Goal: Task Accomplishment & Management: Use online tool/utility

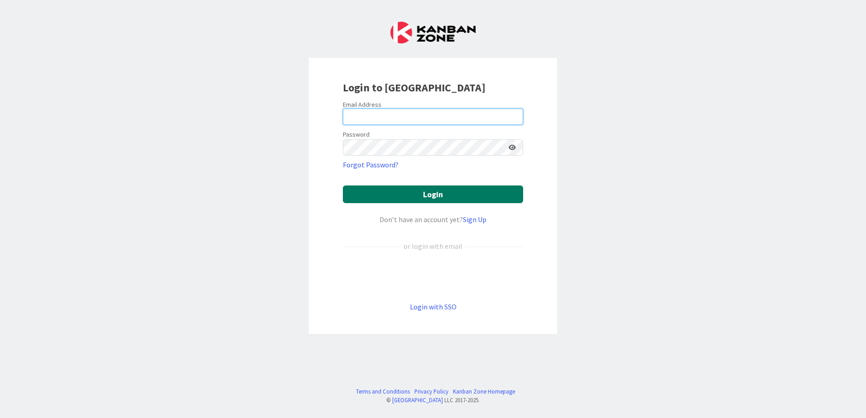
type input "[PERSON_NAME][EMAIL_ADDRESS][DOMAIN_NAME]"
click at [427, 198] on button "Login" at bounding box center [433, 195] width 180 height 18
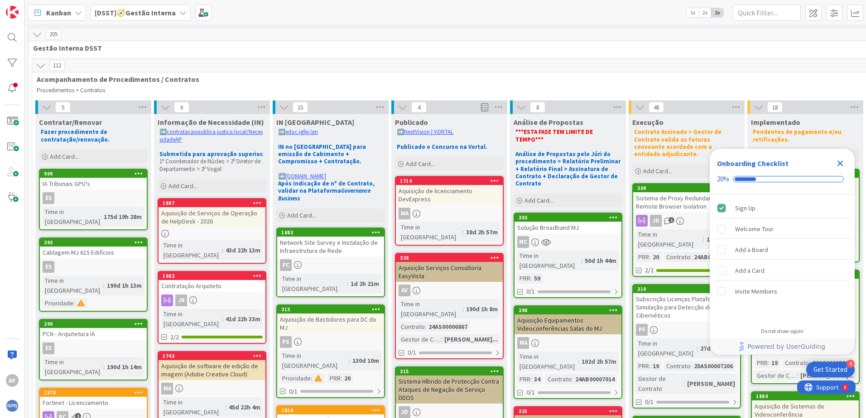
click at [835, 162] on icon "Close Checklist" at bounding box center [840, 163] width 11 height 11
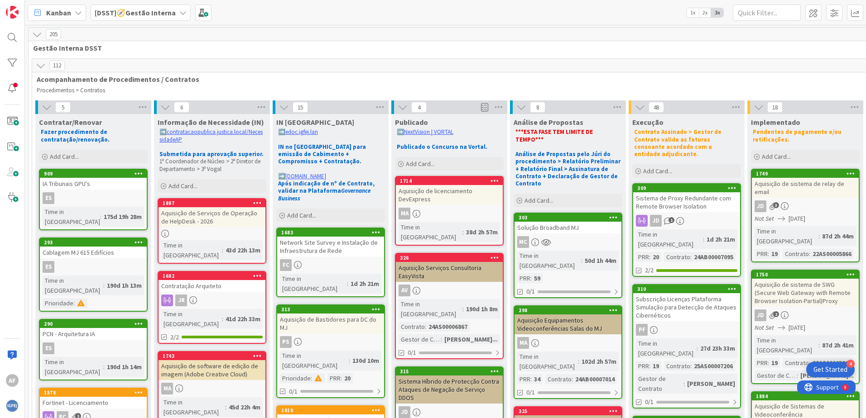
click at [157, 16] on b "[DSST]🧭Gestão Interna" at bounding box center [135, 12] width 81 height 9
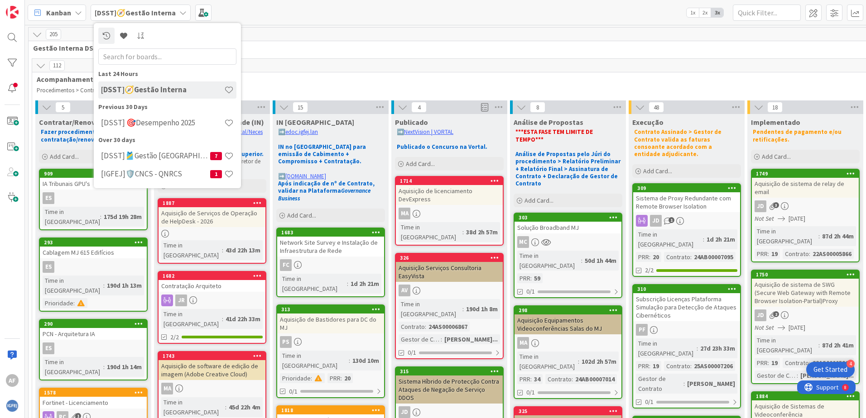
click at [479, 65] on div "112" at bounding box center [508, 66] width 953 height 14
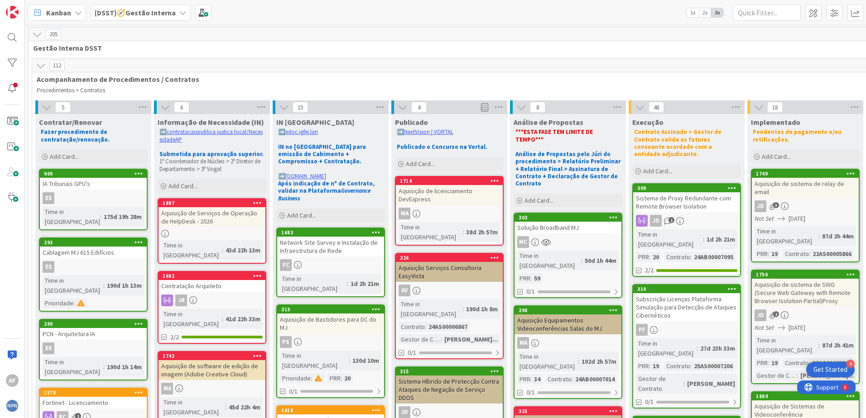
click at [39, 64] on icon at bounding box center [41, 66] width 10 height 10
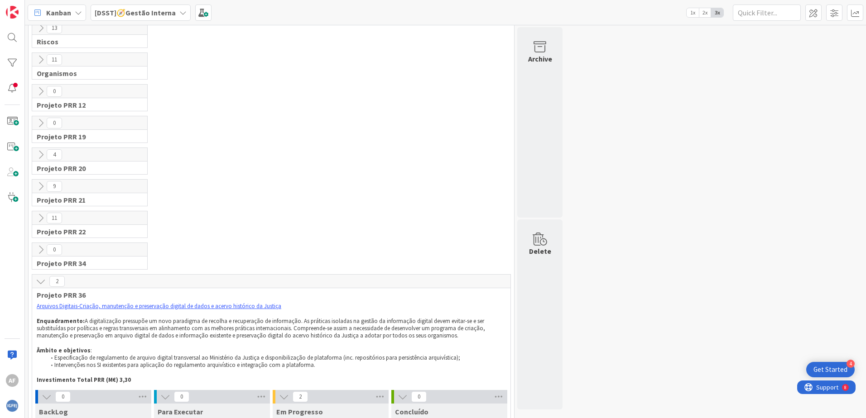
scroll to position [91, 0]
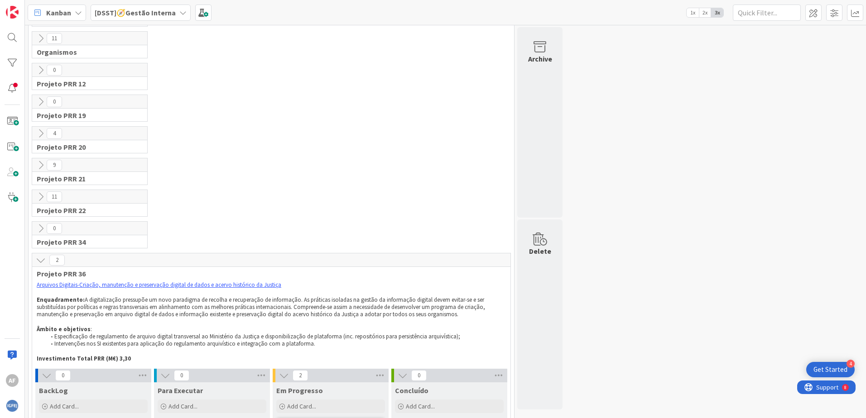
click at [38, 264] on icon at bounding box center [41, 260] width 10 height 10
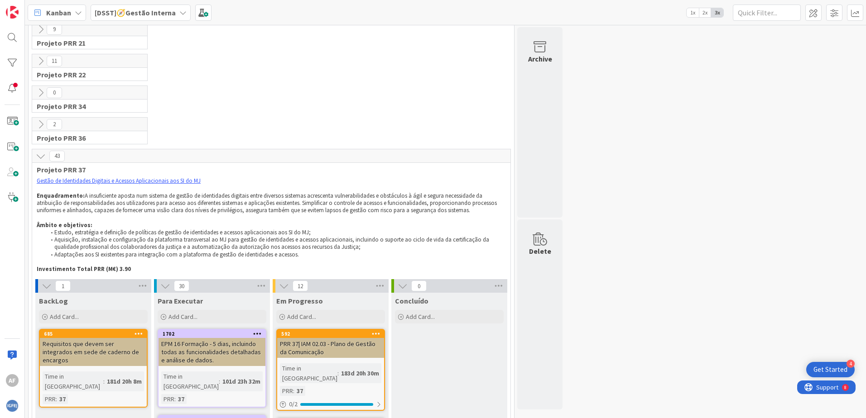
click at [37, 162] on button at bounding box center [41, 156] width 12 height 12
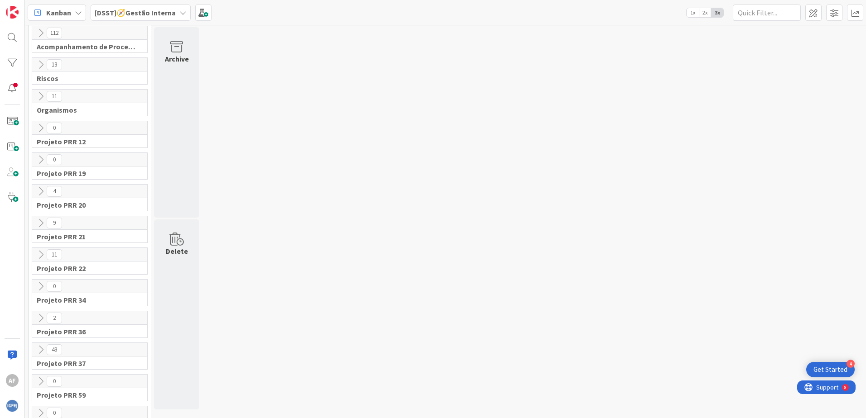
scroll to position [0, 0]
click at [41, 62] on icon at bounding box center [41, 66] width 10 height 10
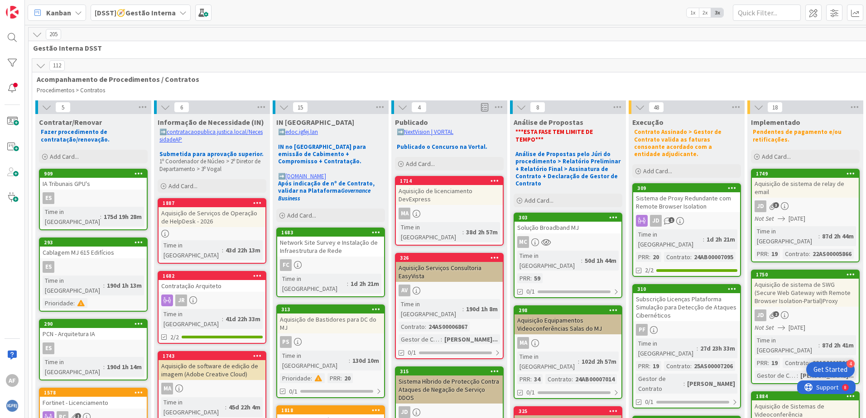
click at [144, 17] on span "[DSST]🧭Gestão Interna" at bounding box center [135, 12] width 81 height 11
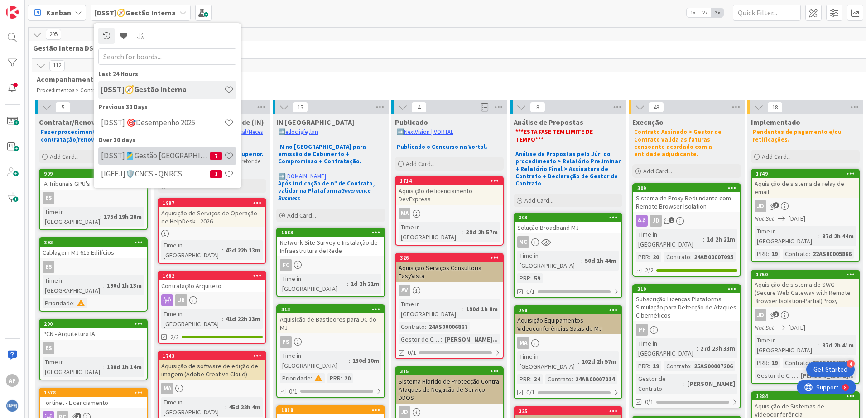
click at [158, 158] on h4 "[DSST]🎽Gestão [GEOGRAPHIC_DATA]" at bounding box center [155, 155] width 109 height 9
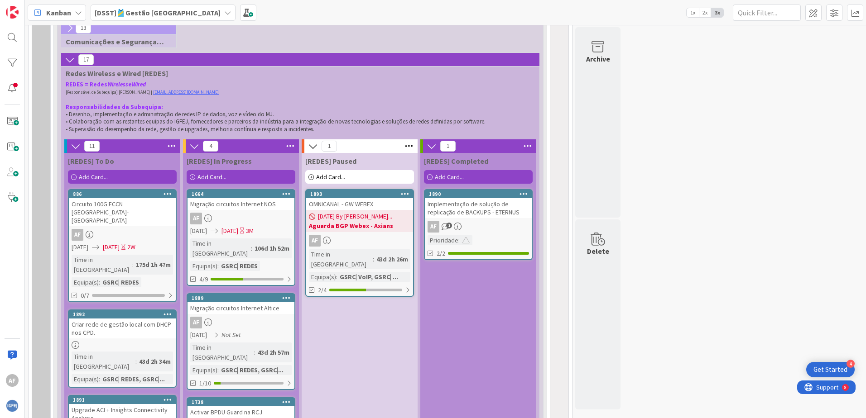
scroll to position [362, 0]
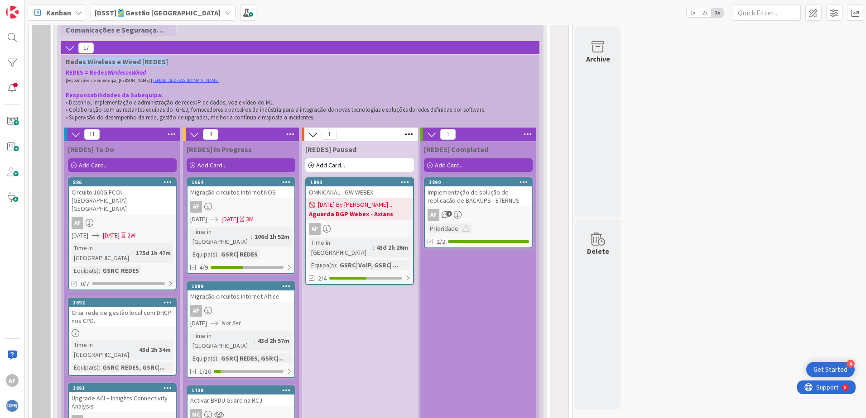
drag, startPoint x: 80, startPoint y: 60, endPoint x: 167, endPoint y: 60, distance: 86.9
click at [167, 60] on span "Redes Wireless e Wired [REDES]" at bounding box center [297, 61] width 462 height 9
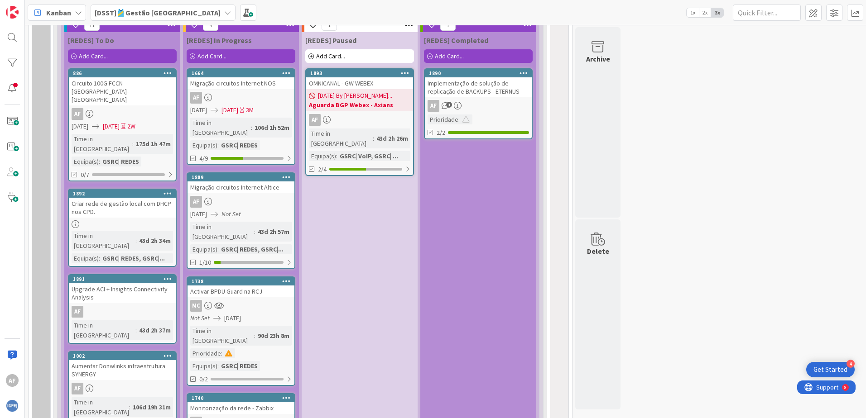
scroll to position [408, 0]
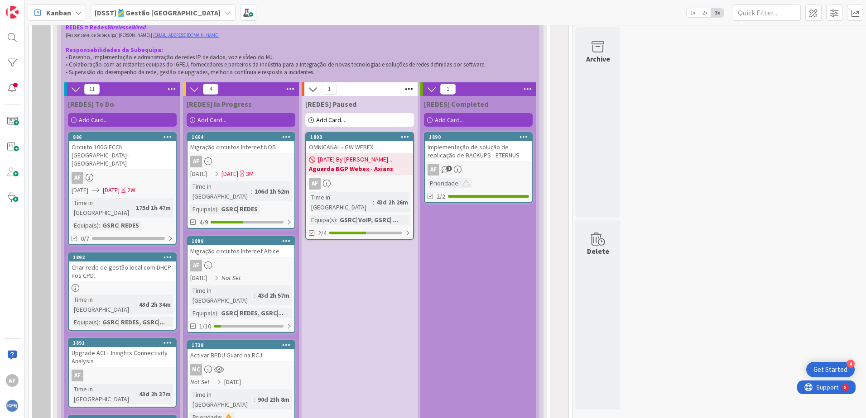
click at [239, 104] on span "[REDES] In Progress" at bounding box center [219, 104] width 65 height 9
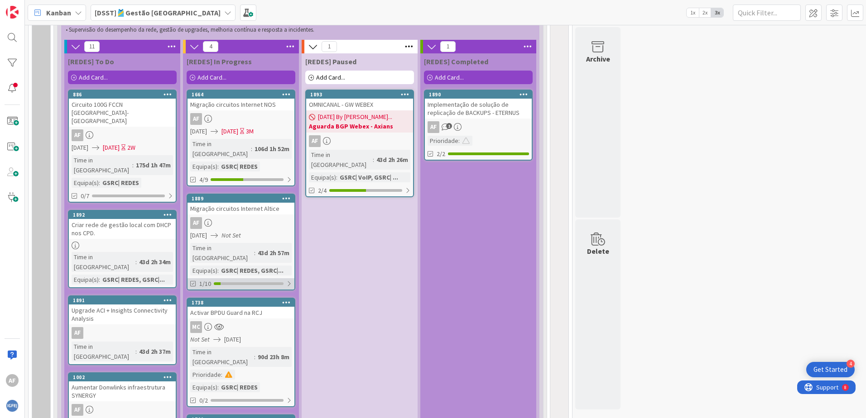
scroll to position [453, 0]
